Goal: Task Accomplishment & Management: Manage account settings

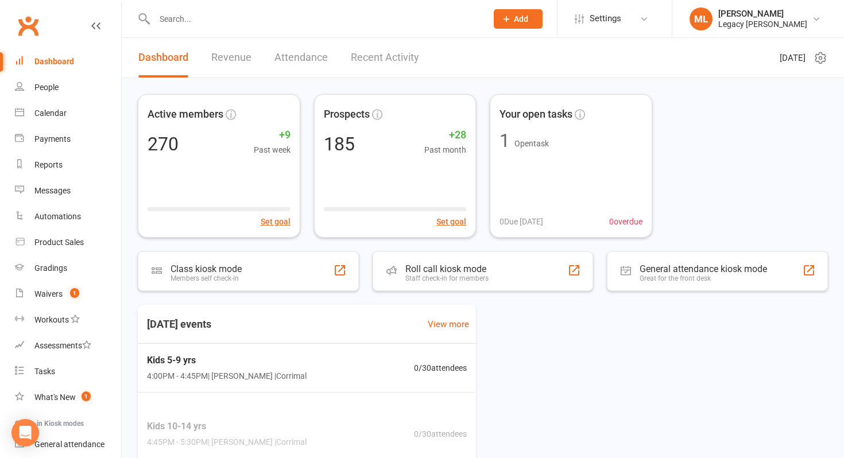
click at [200, 20] on input "text" at bounding box center [315, 19] width 328 height 16
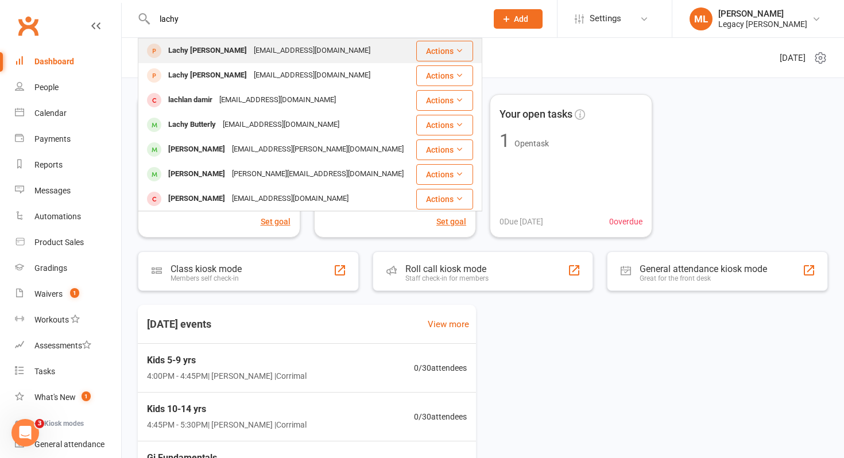
type input "lachy"
click at [250, 57] on div "[EMAIL_ADDRESS][DOMAIN_NAME]" at bounding box center [311, 50] width 123 height 17
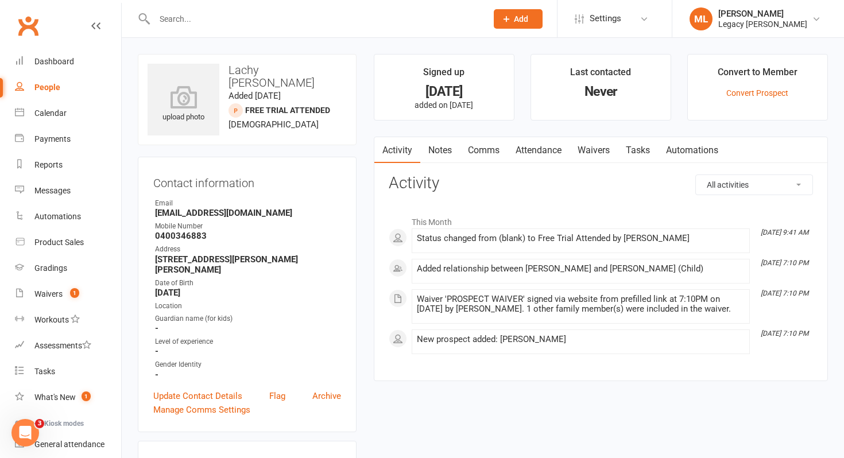
click at [540, 152] on link "Attendance" at bounding box center [539, 150] width 62 height 26
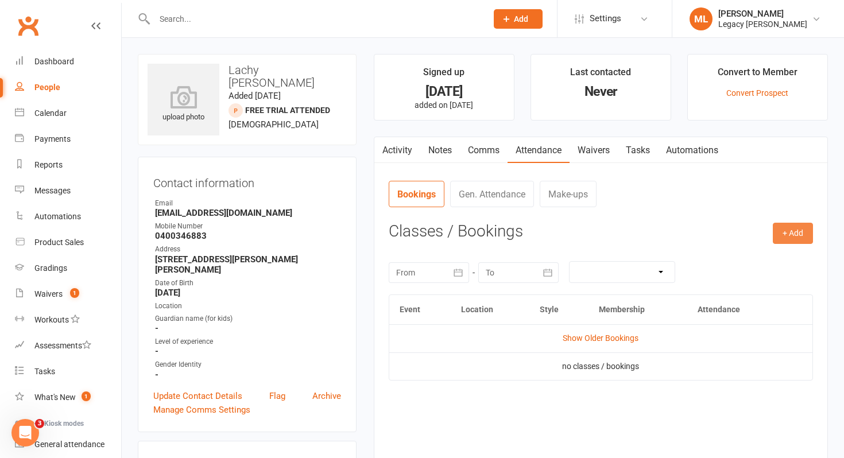
click at [790, 233] on button "+ Add" at bounding box center [793, 233] width 40 height 21
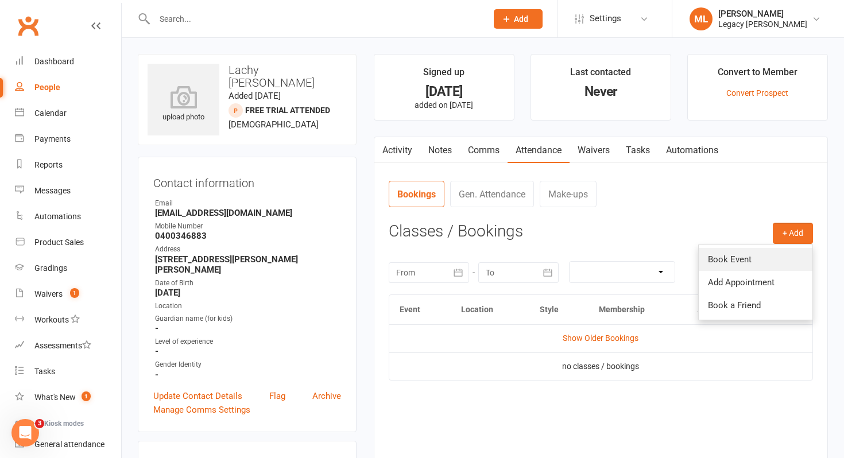
click at [751, 259] on link "Book Event" at bounding box center [756, 259] width 114 height 23
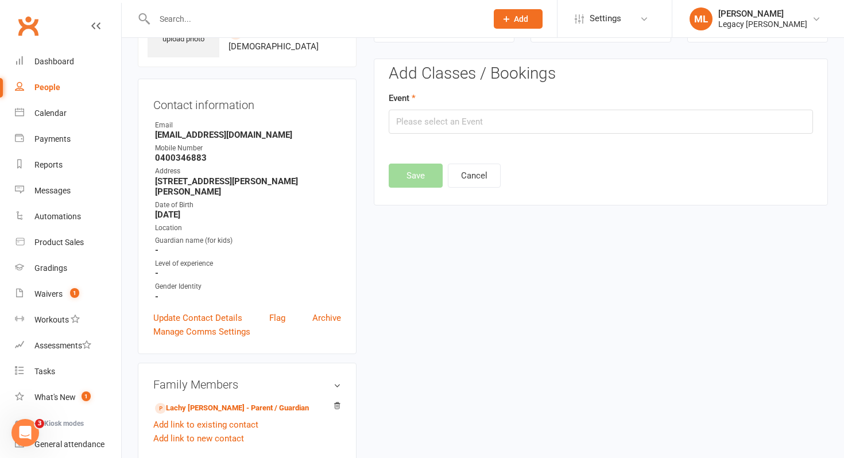
scroll to position [79, 0]
click at [481, 124] on input "text" at bounding box center [601, 121] width 424 height 24
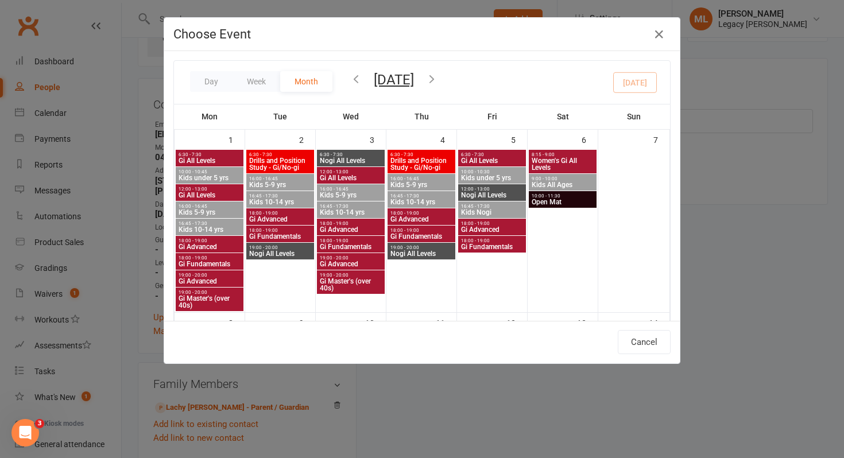
click at [272, 182] on span "Kids 5-9 yrs" at bounding box center [280, 184] width 63 height 7
type input "Kids 5-9 yrs - [DATE] 4:00:00 PM"
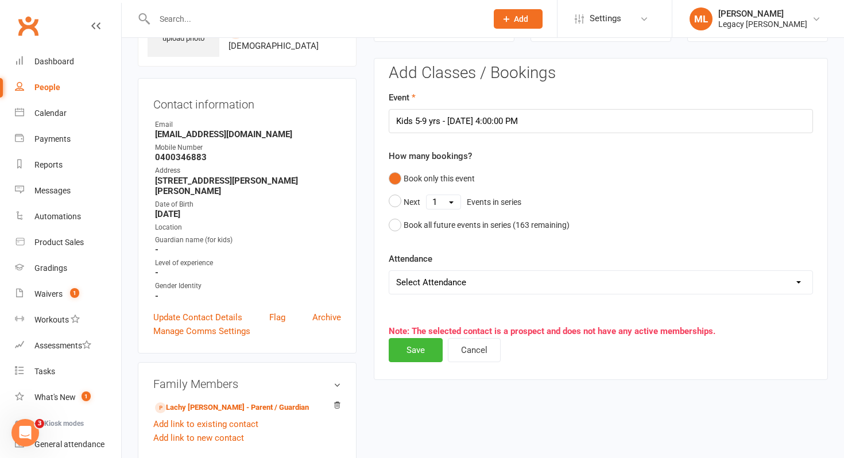
click at [442, 288] on select "Select Attendance Attended Absent" at bounding box center [600, 282] width 423 height 23
click at [410, 353] on button "Save" at bounding box center [416, 350] width 54 height 24
